Goal: Check status: Check status

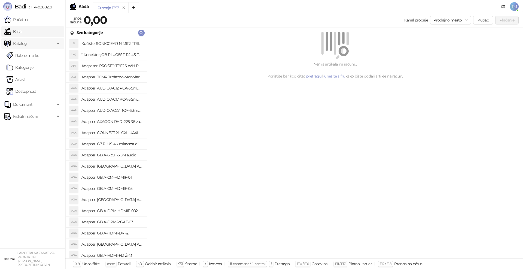
click at [24, 44] on span "Katalog" at bounding box center [20, 43] width 14 height 11
click at [22, 81] on link "Artikli" at bounding box center [16, 79] width 19 height 11
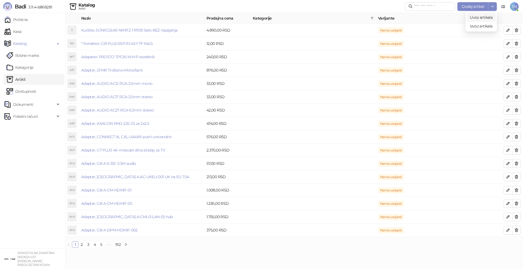
click at [482, 17] on span "Uvoz artikala" at bounding box center [481, 17] width 23 height 5
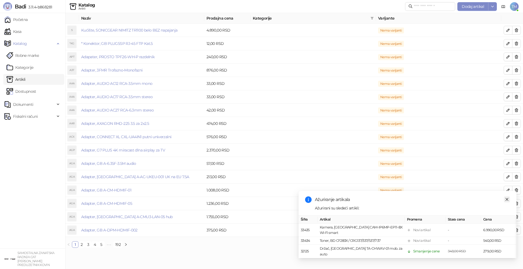
click at [506, 202] on icon "close" at bounding box center [507, 200] width 4 height 4
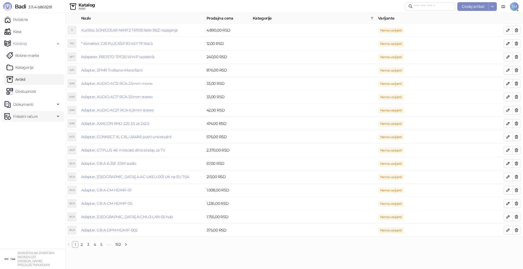
click at [31, 116] on span "Fiskalni računi" at bounding box center [25, 116] width 25 height 11
click at [29, 139] on link "Po danima" at bounding box center [21, 140] width 28 height 11
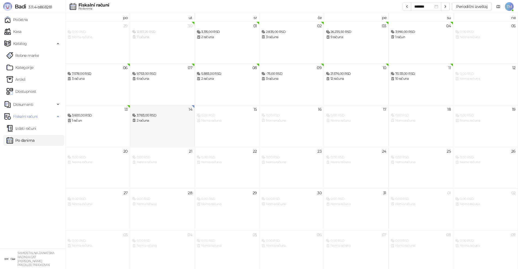
click at [160, 123] on div "14 3.783,00 RSD 2 računa" at bounding box center [162, 126] width 65 height 42
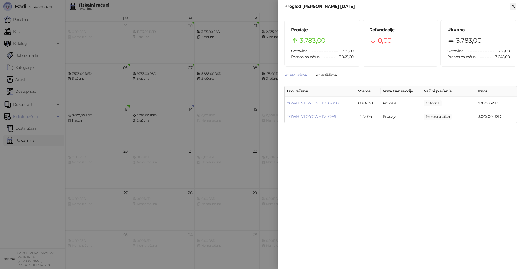
click at [511, 6] on icon "Zatvori" at bounding box center [513, 6] width 5 height 5
